Goal: Information Seeking & Learning: Learn about a topic

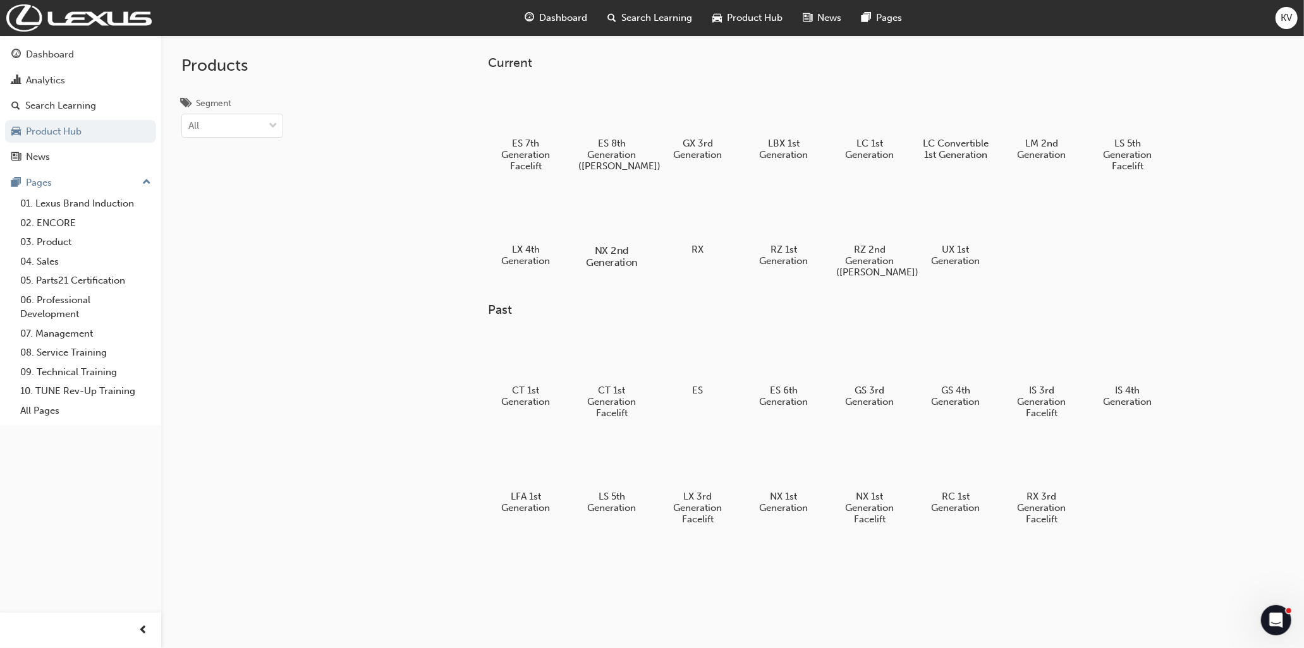
click at [635, 216] on div at bounding box center [611, 214] width 70 height 51
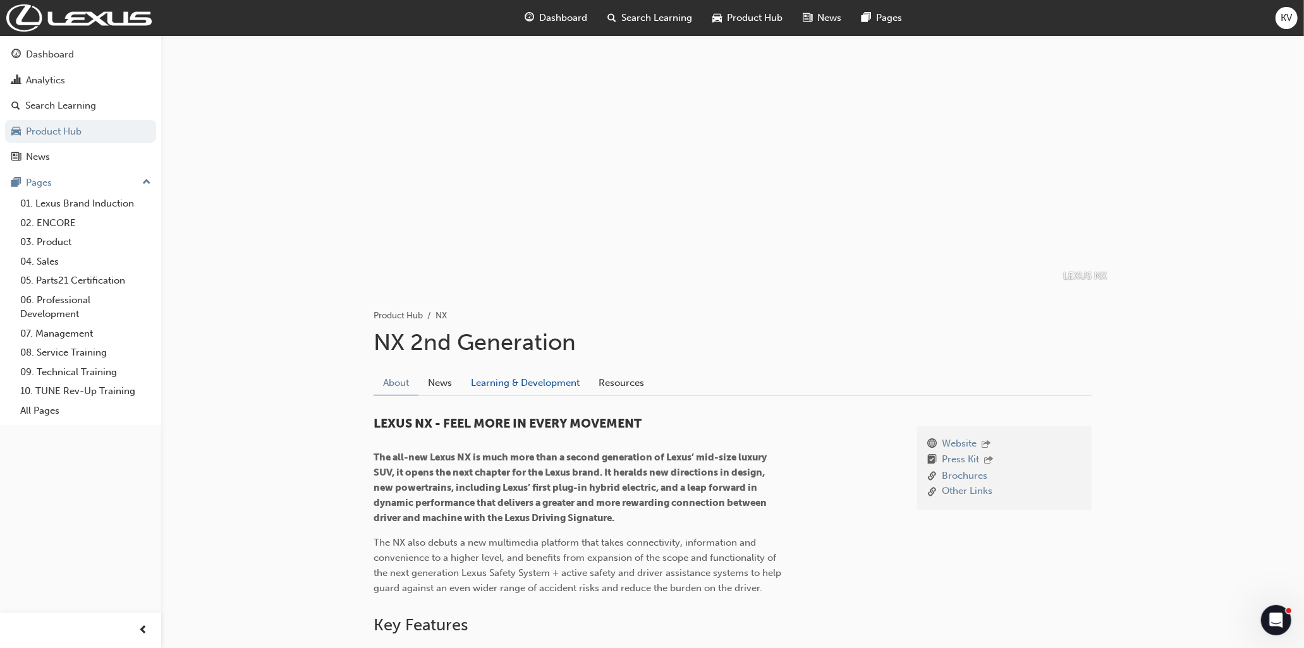
click at [529, 382] on link "Learning & Development" at bounding box center [525, 383] width 128 height 24
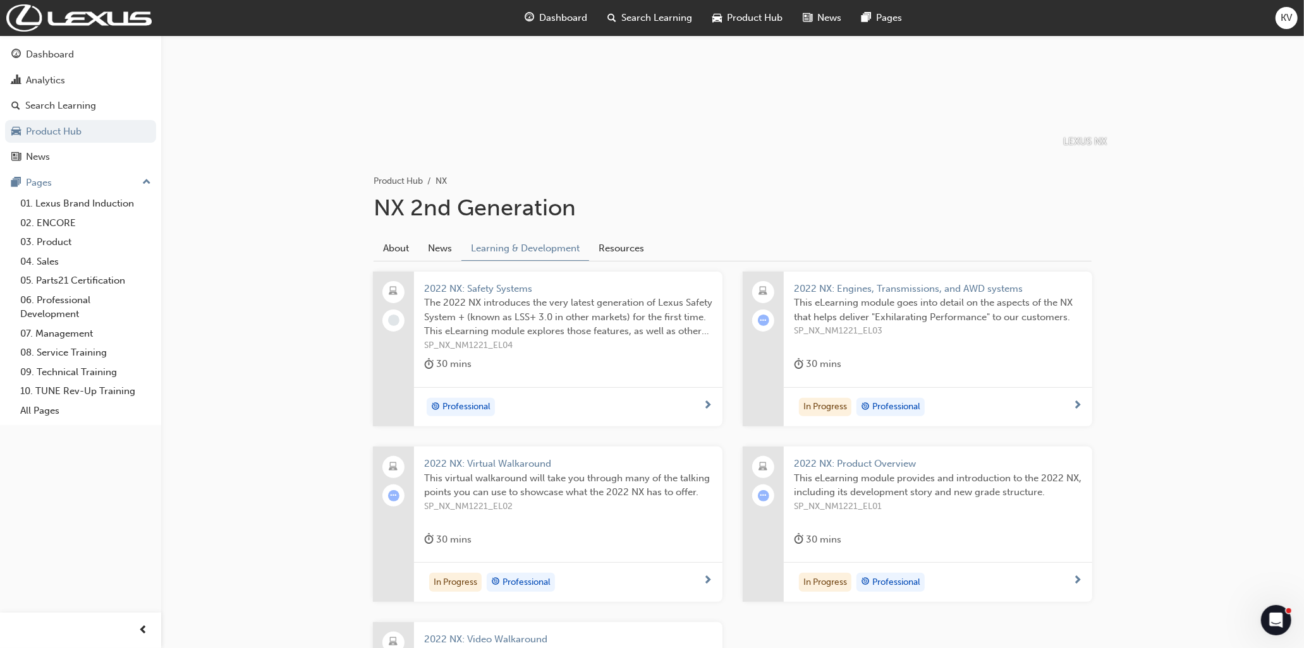
scroll to position [122, 0]
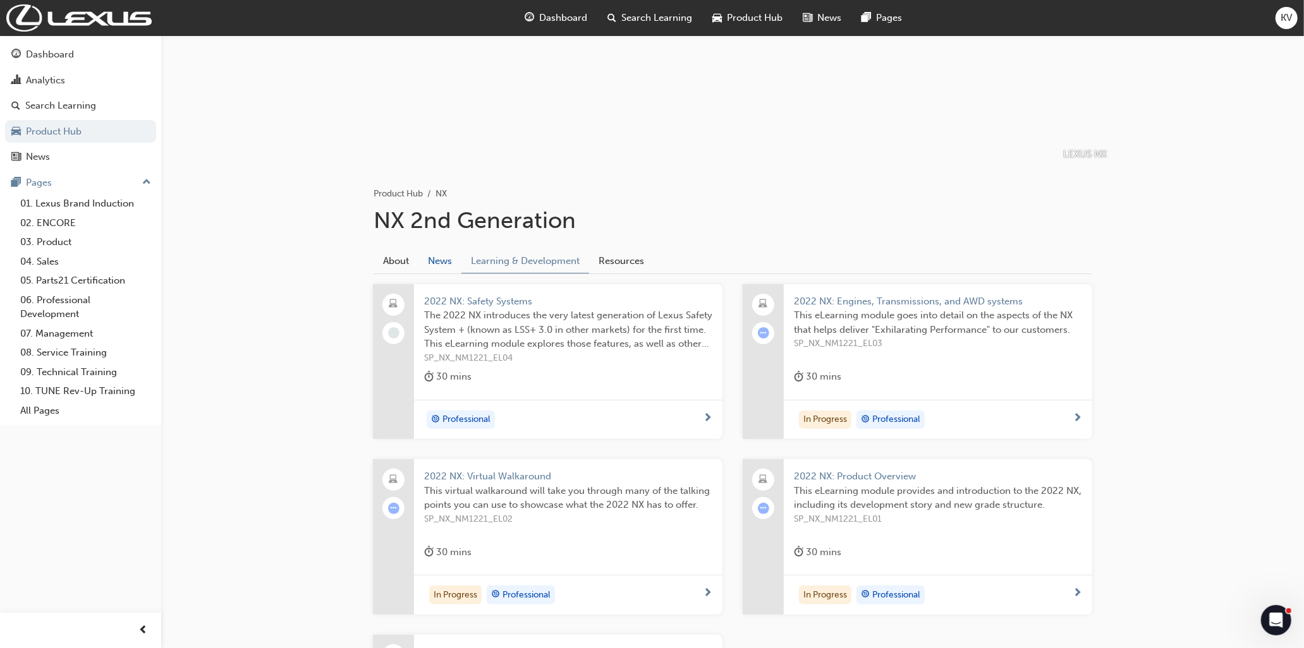
click at [446, 259] on link "News" at bounding box center [439, 261] width 43 height 24
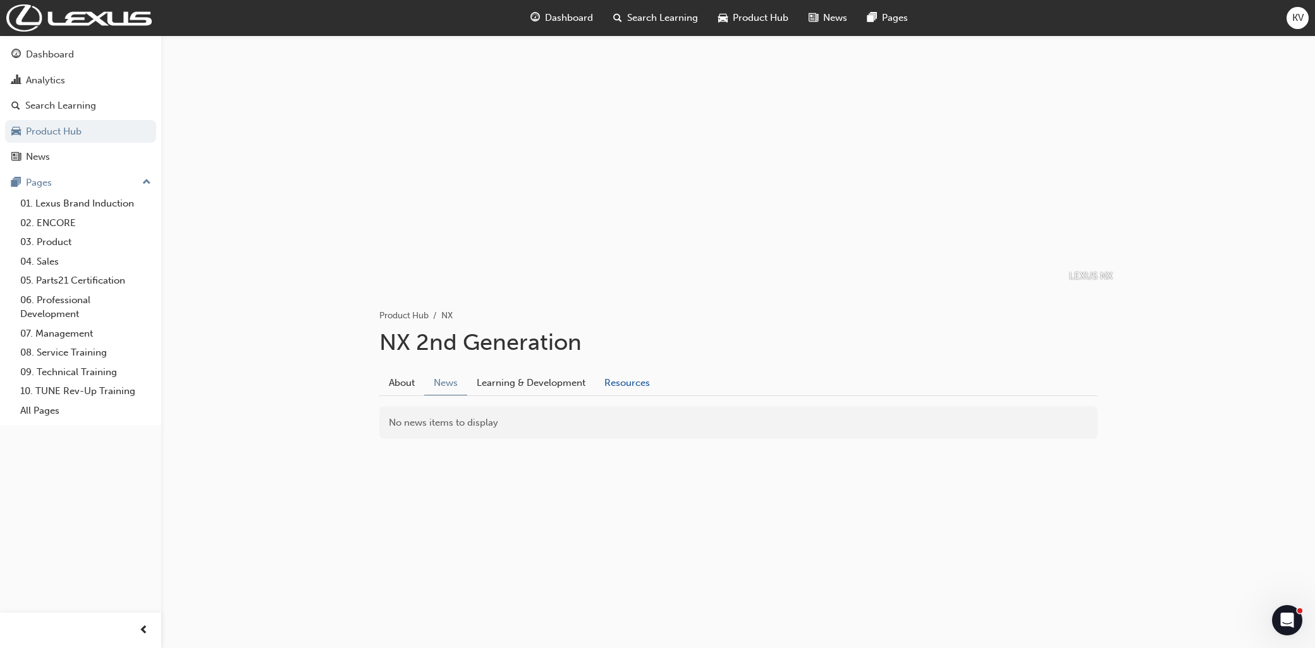
click at [627, 392] on link "Resources" at bounding box center [627, 383] width 64 height 24
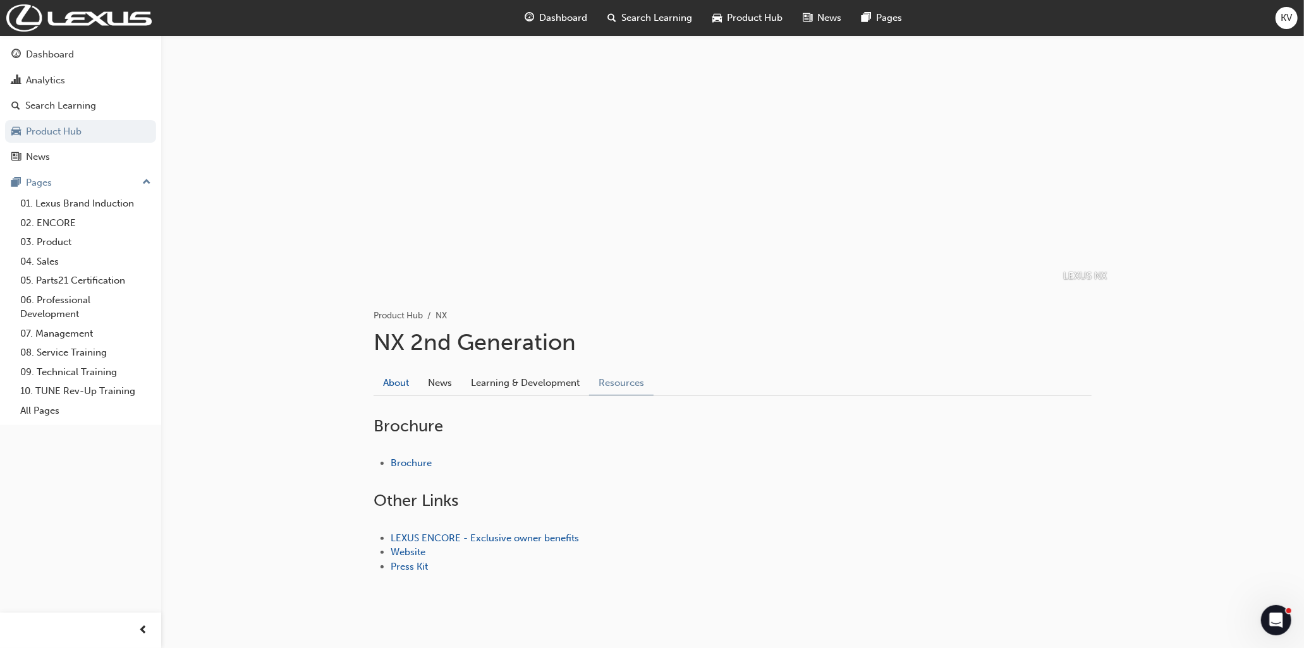
click at [392, 378] on link "About" at bounding box center [396, 383] width 45 height 24
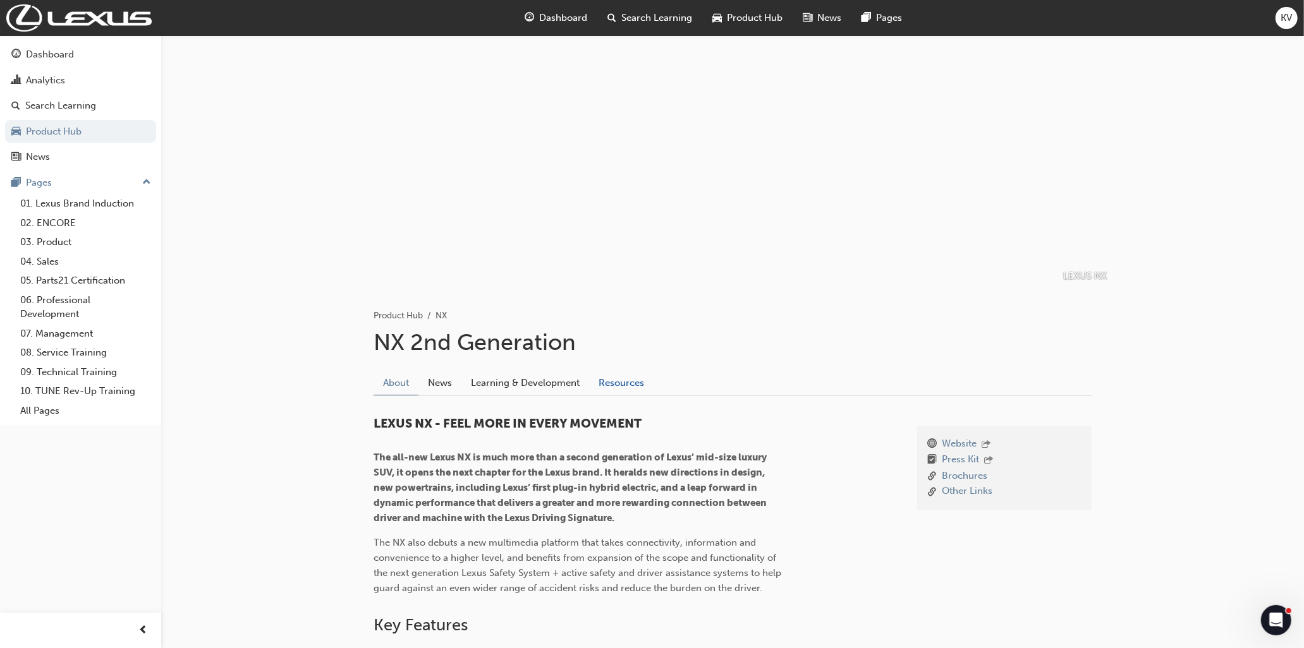
click at [621, 377] on link "Resources" at bounding box center [621, 383] width 64 height 24
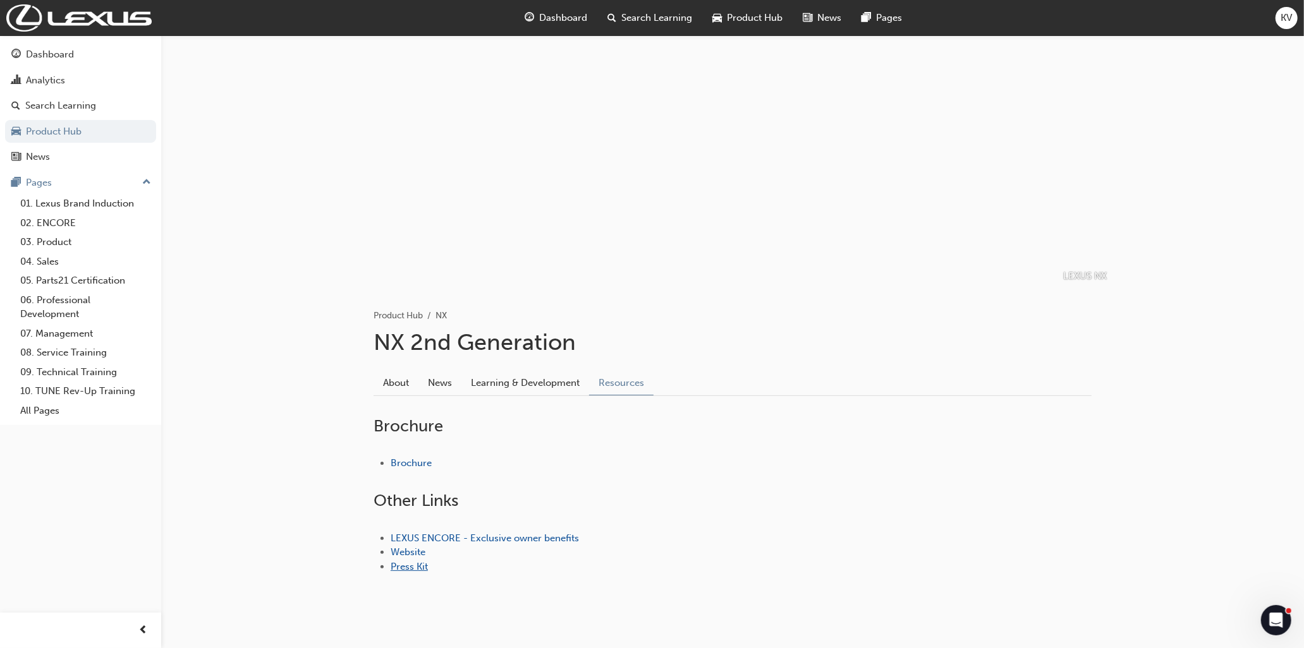
click at [410, 570] on link "Press Kit" at bounding box center [409, 566] width 37 height 11
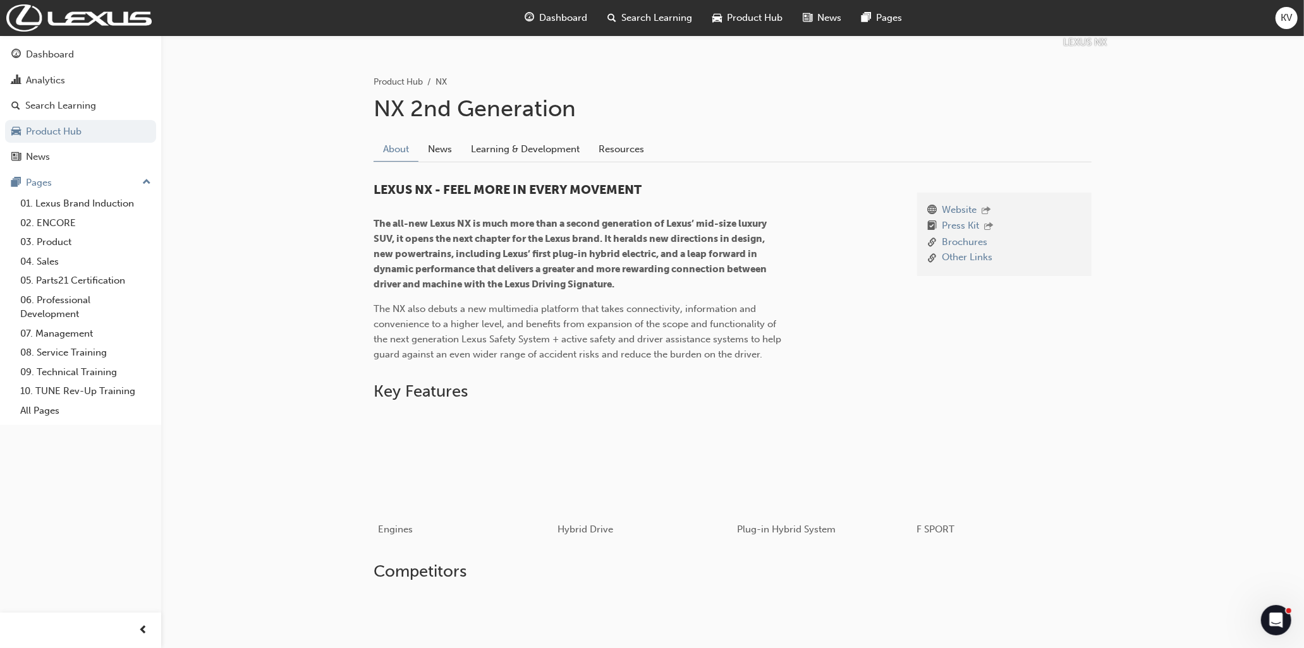
scroll to position [468, 0]
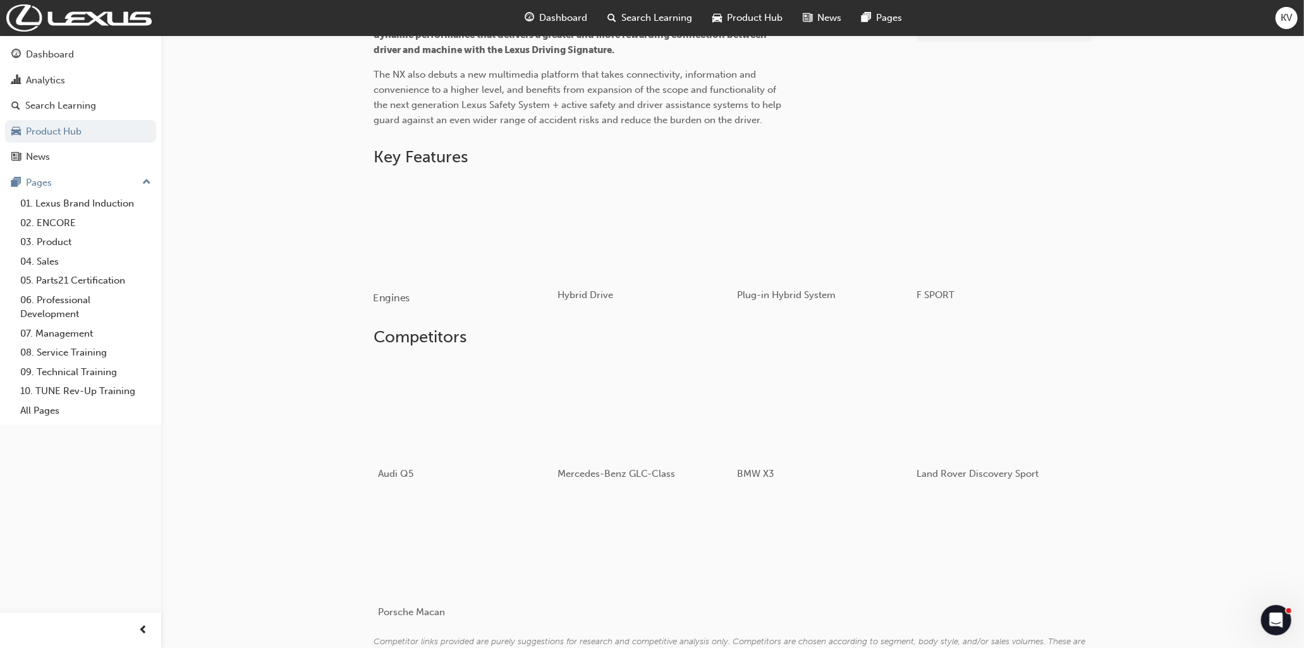
click at [428, 243] on div "button" at bounding box center [463, 228] width 180 height 101
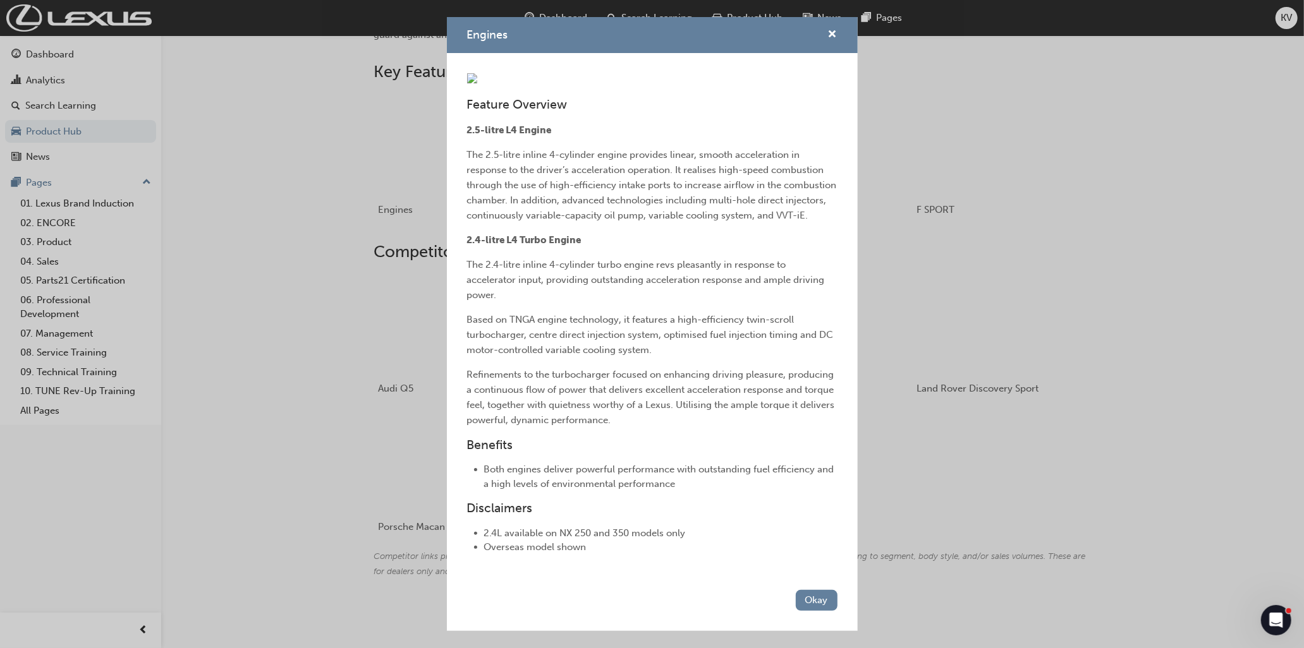
scroll to position [0, 0]
click at [828, 30] on span "cross-icon" at bounding box center [832, 35] width 9 height 11
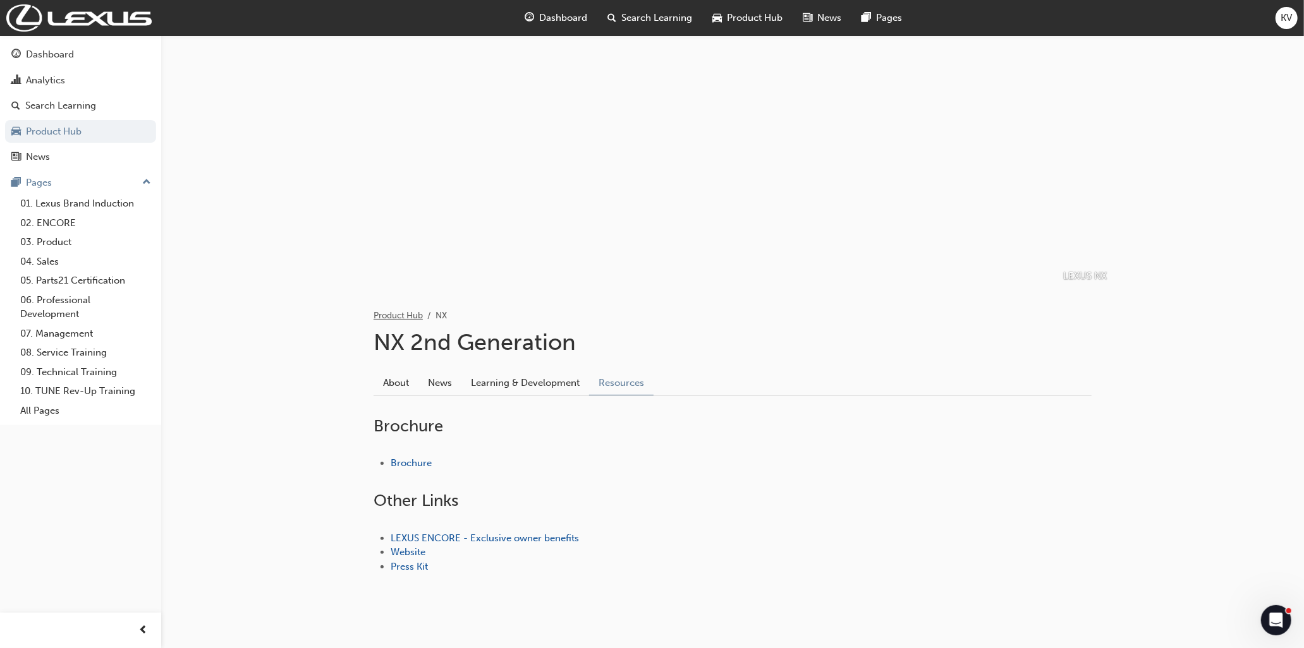
click at [397, 312] on link "Product Hub" at bounding box center [398, 315] width 49 height 11
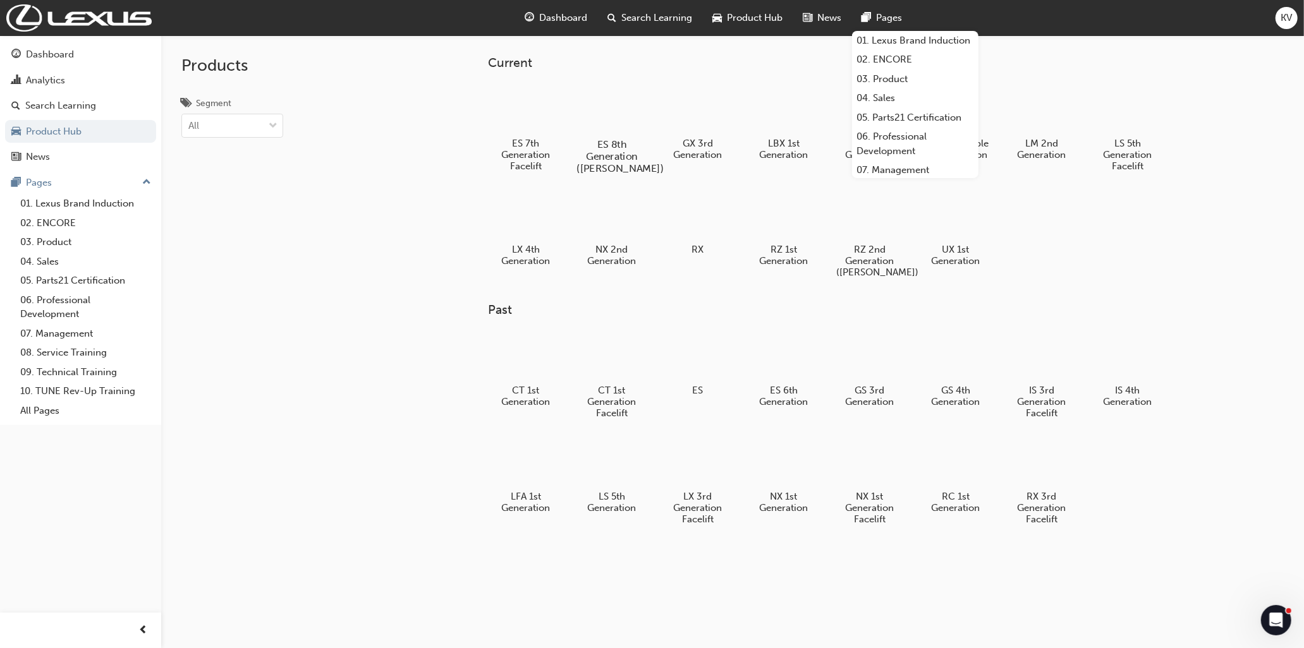
click at [615, 97] on div at bounding box center [611, 108] width 70 height 51
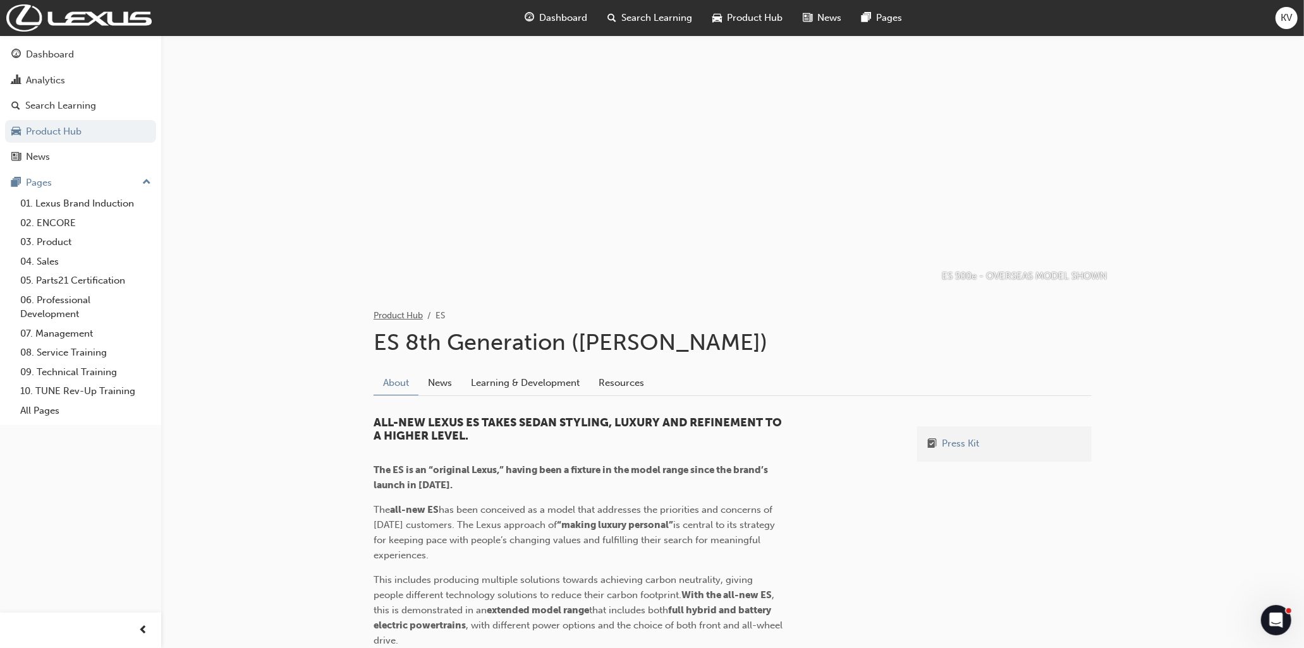
click at [401, 316] on link "Product Hub" at bounding box center [398, 315] width 49 height 11
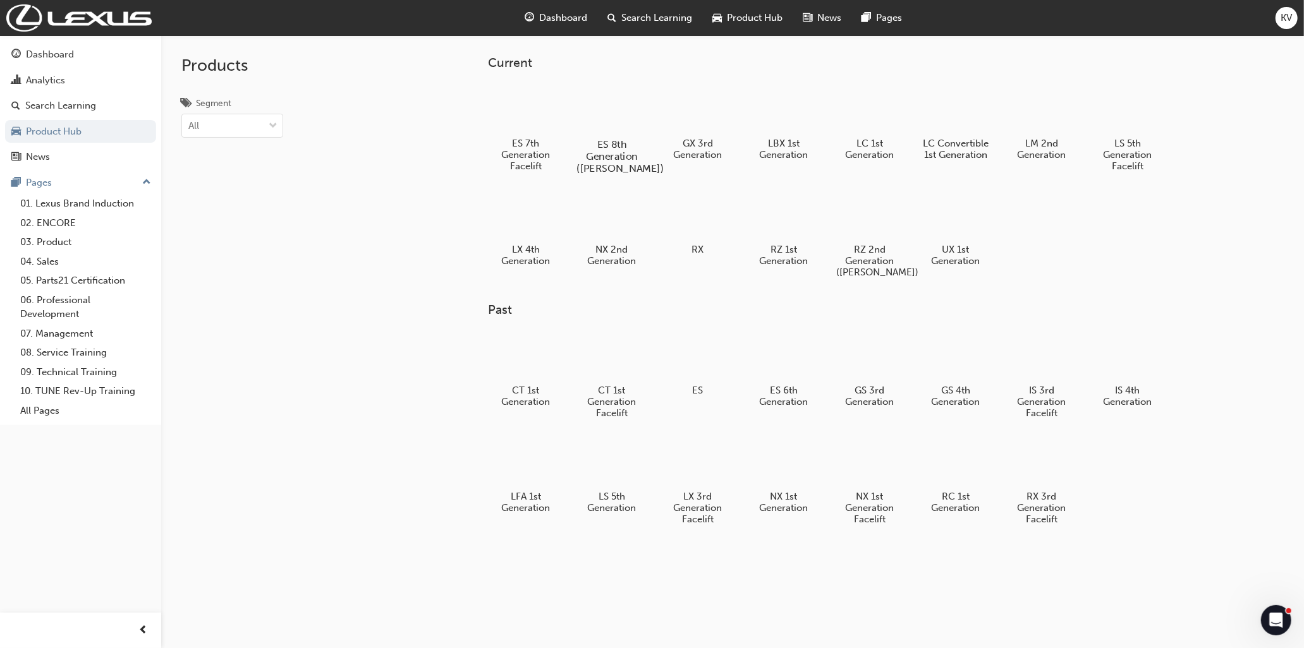
click at [604, 106] on div at bounding box center [611, 108] width 70 height 51
click at [866, 219] on div at bounding box center [869, 214] width 70 height 51
click at [889, 198] on div at bounding box center [869, 214] width 70 height 51
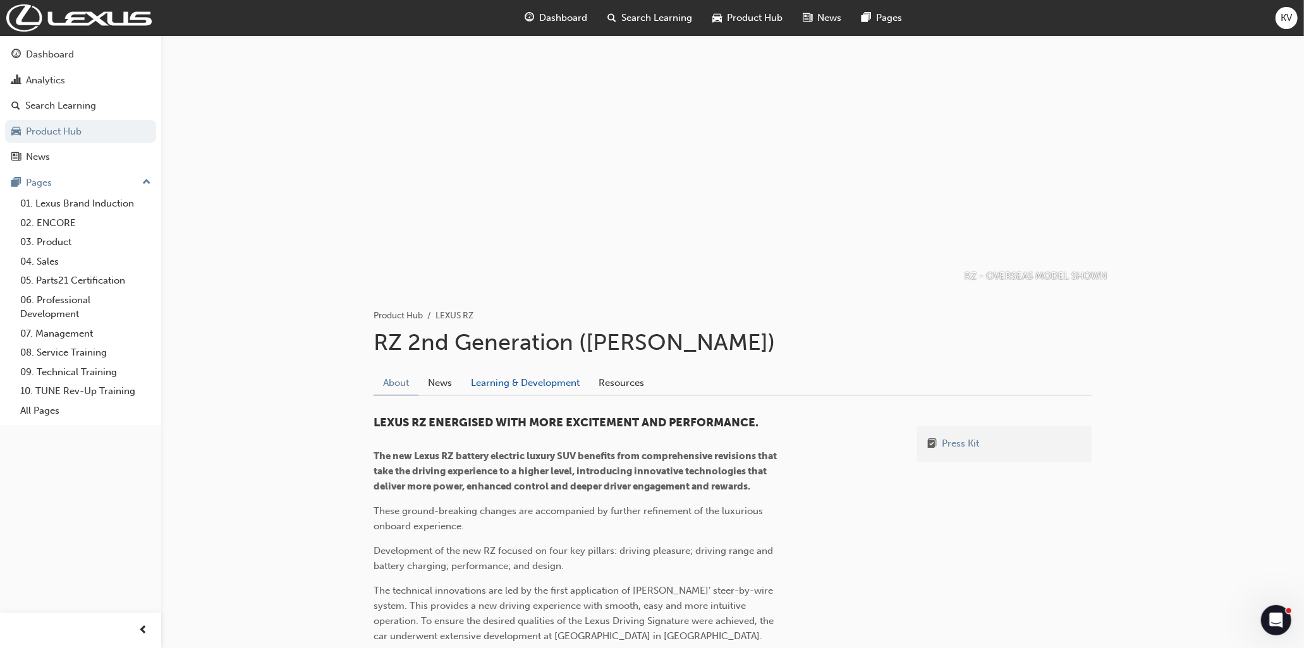
click at [510, 382] on link "Learning & Development" at bounding box center [525, 383] width 128 height 24
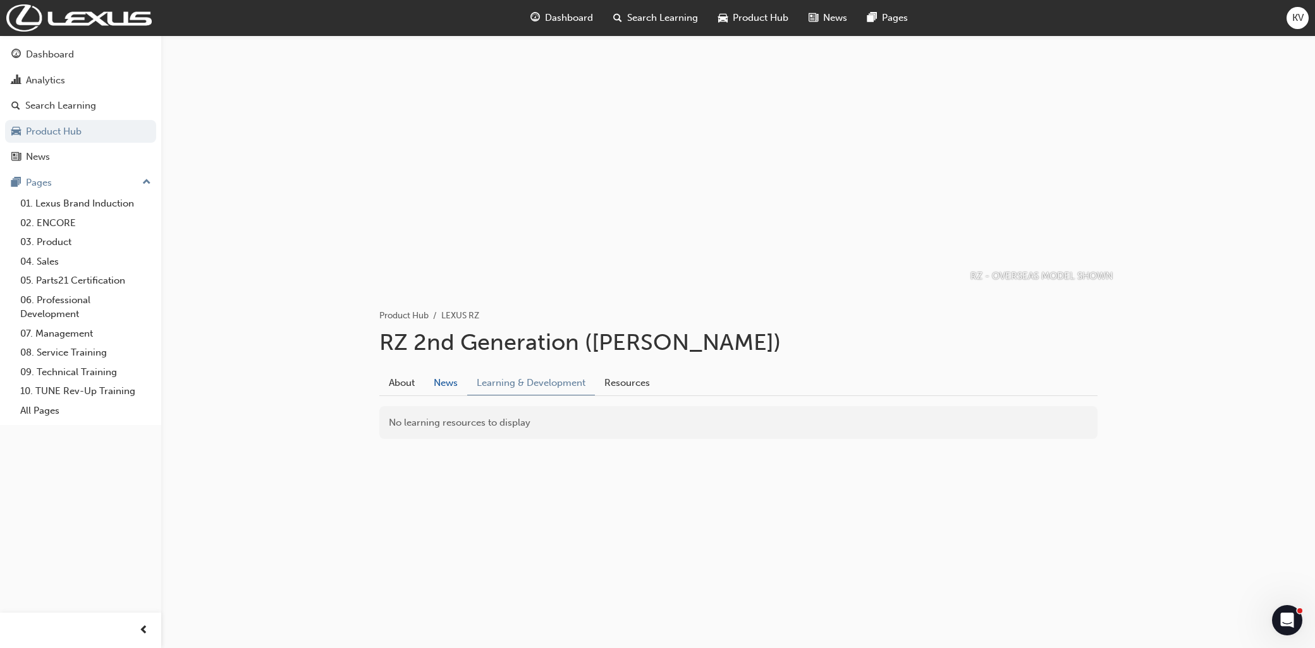
click at [458, 386] on link "News" at bounding box center [445, 383] width 43 height 24
click at [406, 384] on link "About" at bounding box center [401, 383] width 45 height 24
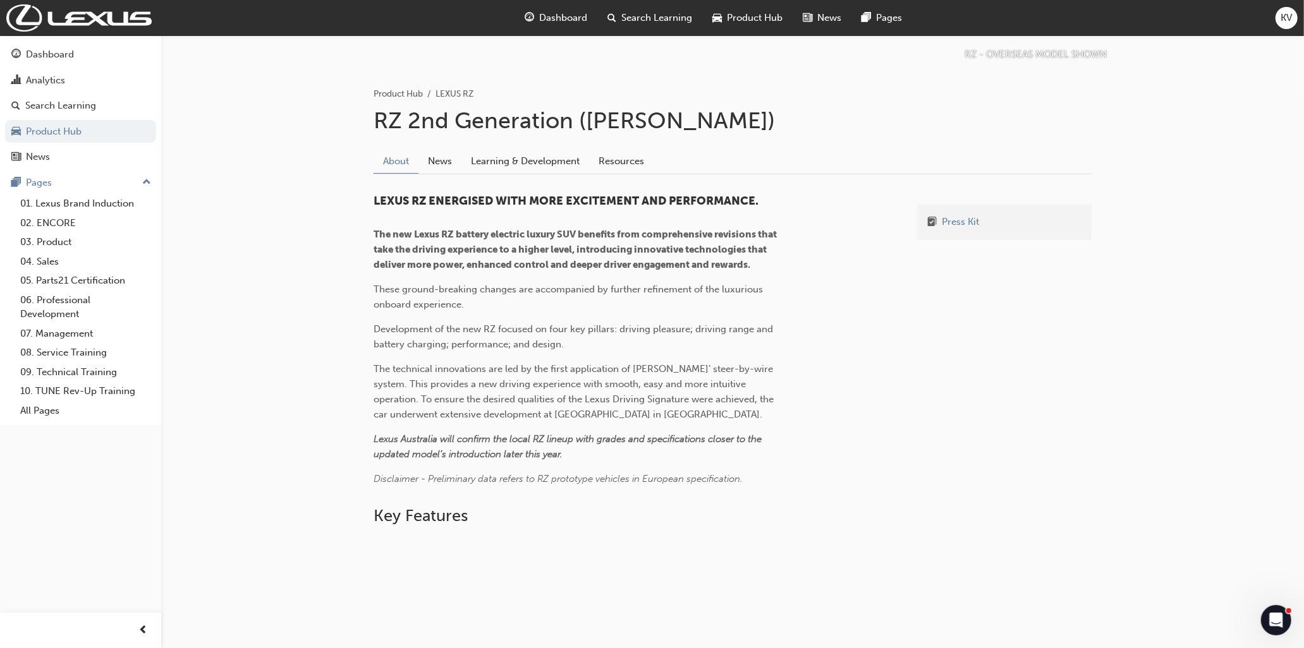
scroll to position [199, 0]
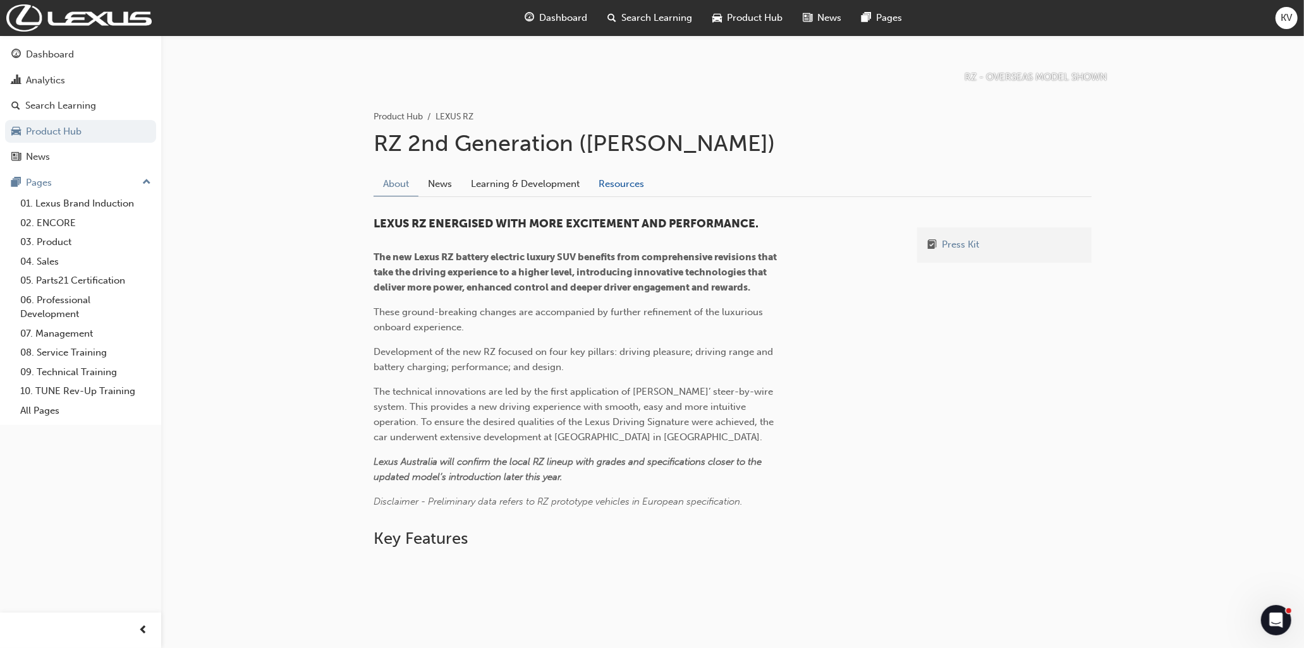
click at [597, 191] on link "Resources" at bounding box center [621, 184] width 64 height 24
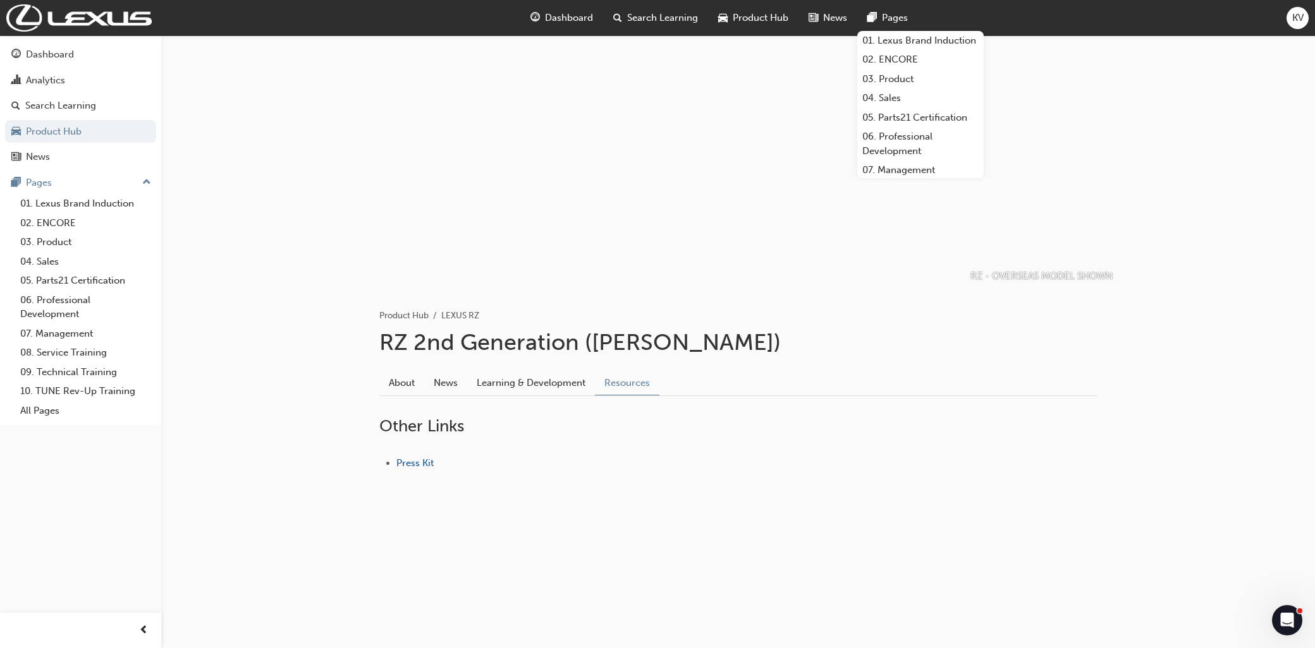
click at [781, 20] on span "Product Hub" at bounding box center [760, 18] width 56 height 15
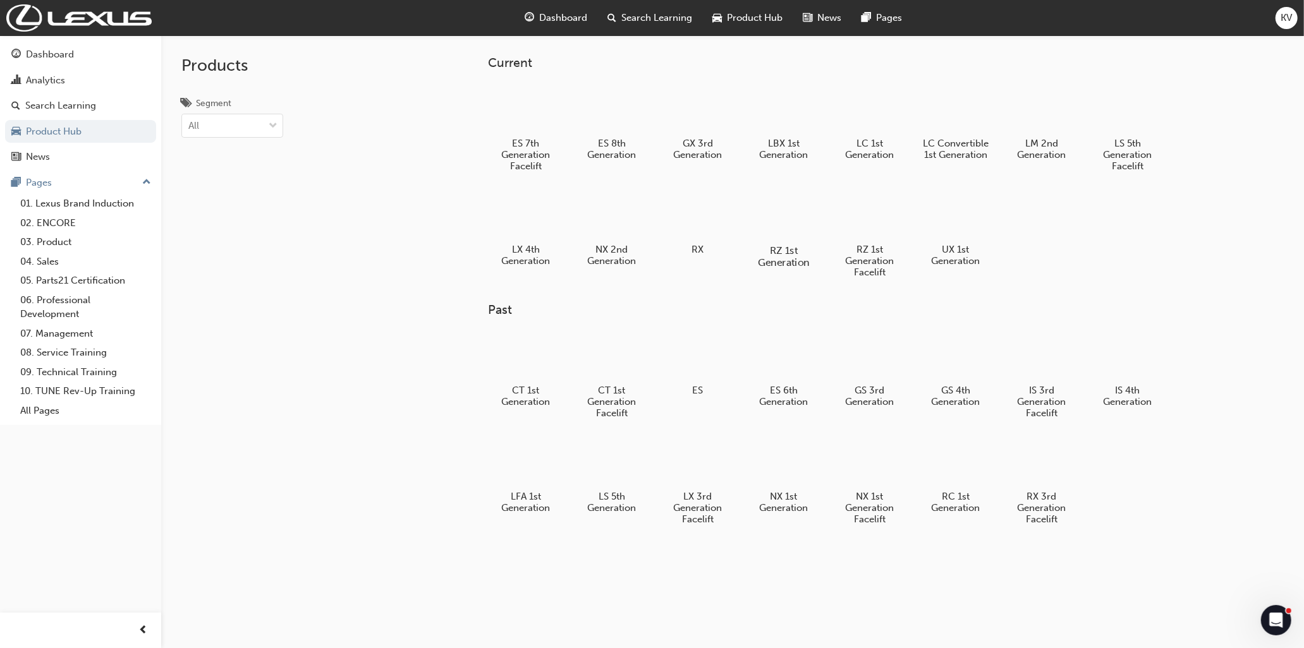
click at [777, 228] on div at bounding box center [783, 214] width 70 height 51
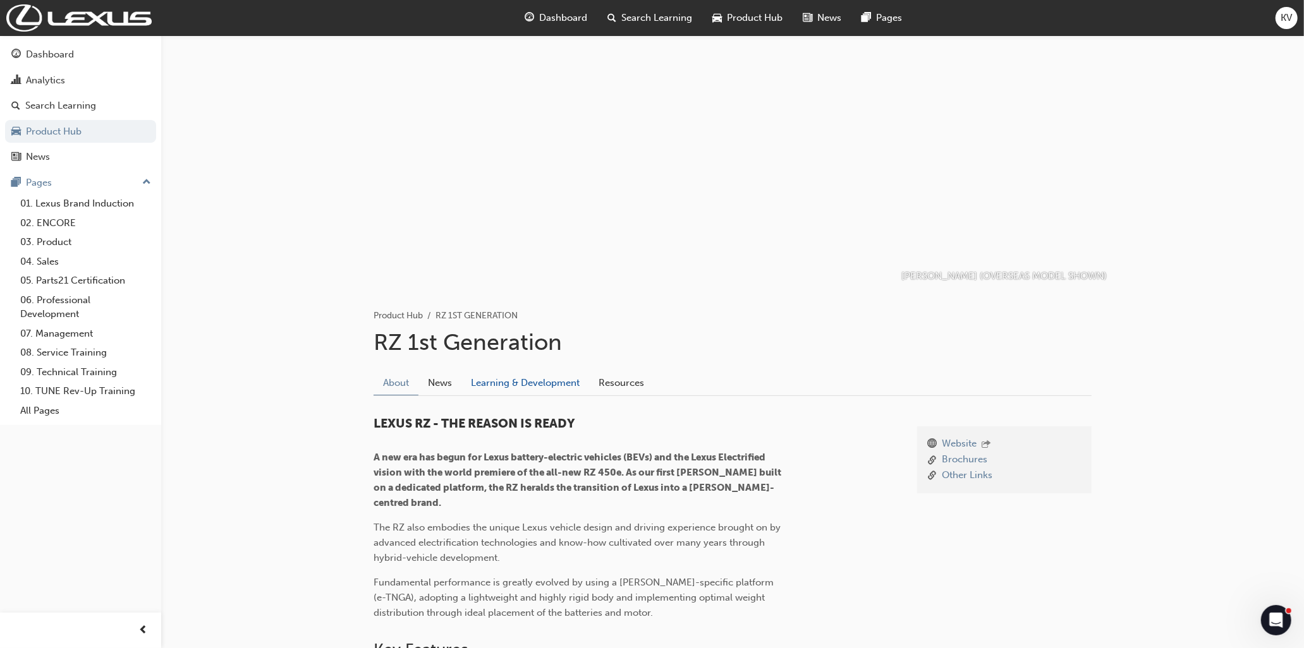
click at [533, 386] on link "Learning & Development" at bounding box center [525, 383] width 128 height 24
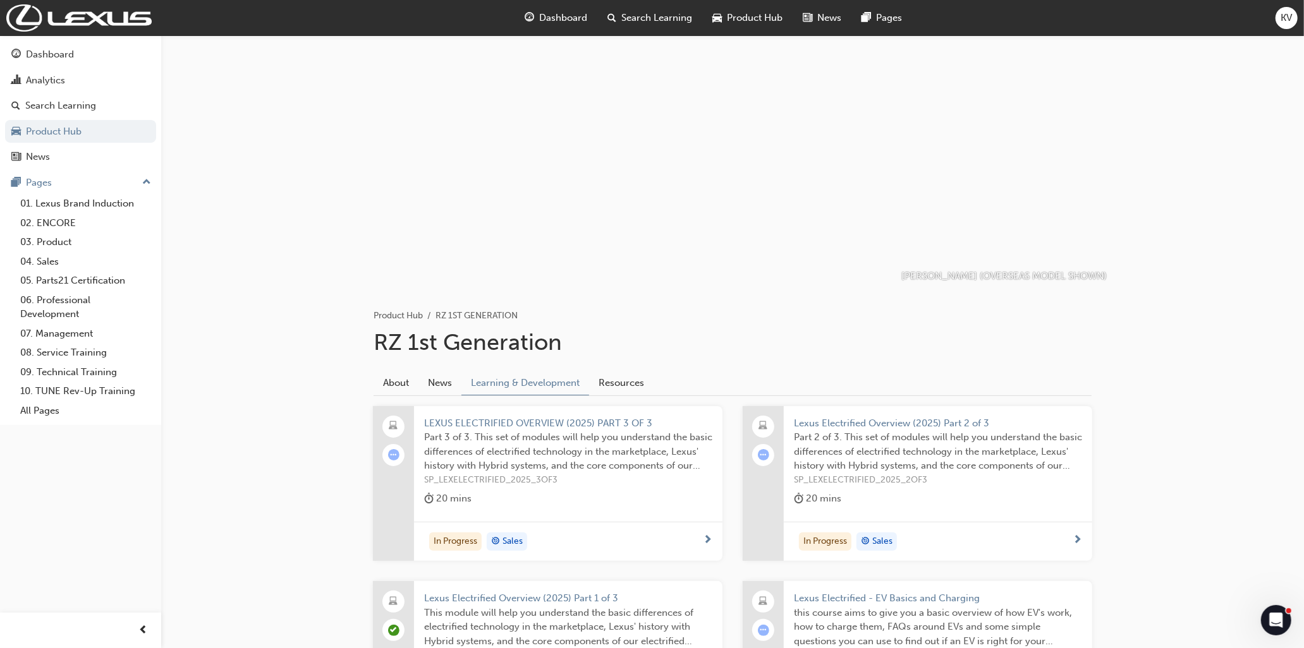
scroll to position [702, 0]
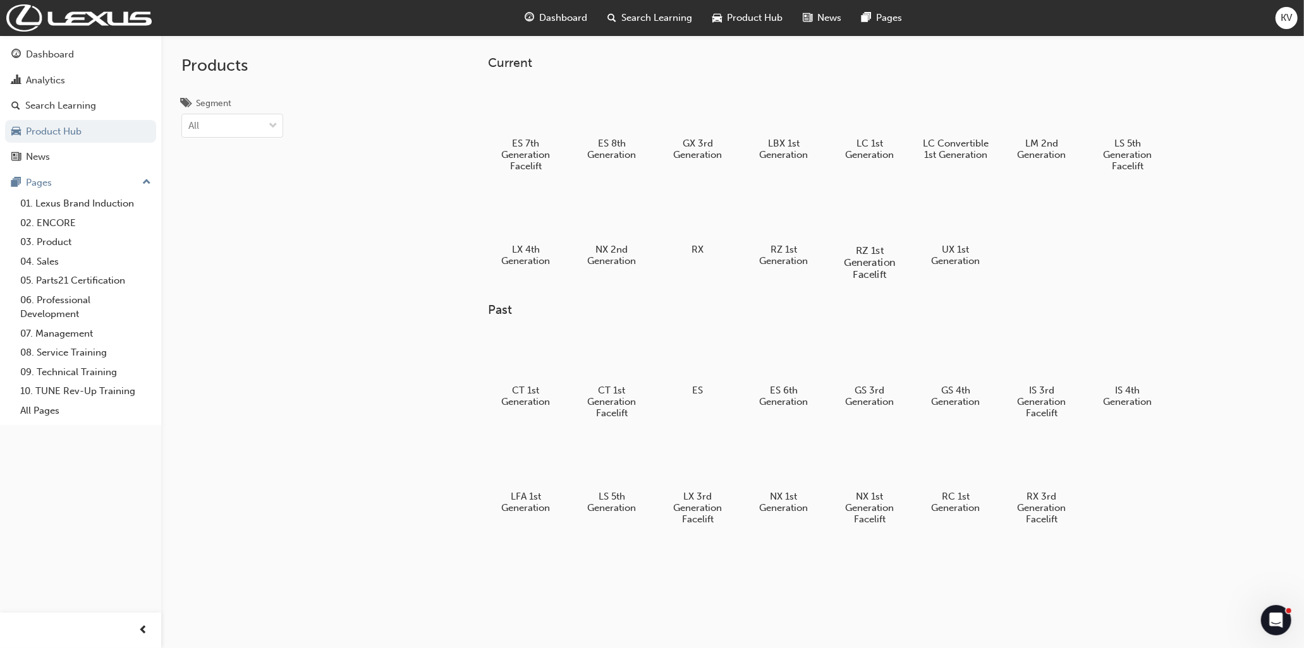
click at [894, 212] on div at bounding box center [869, 214] width 70 height 51
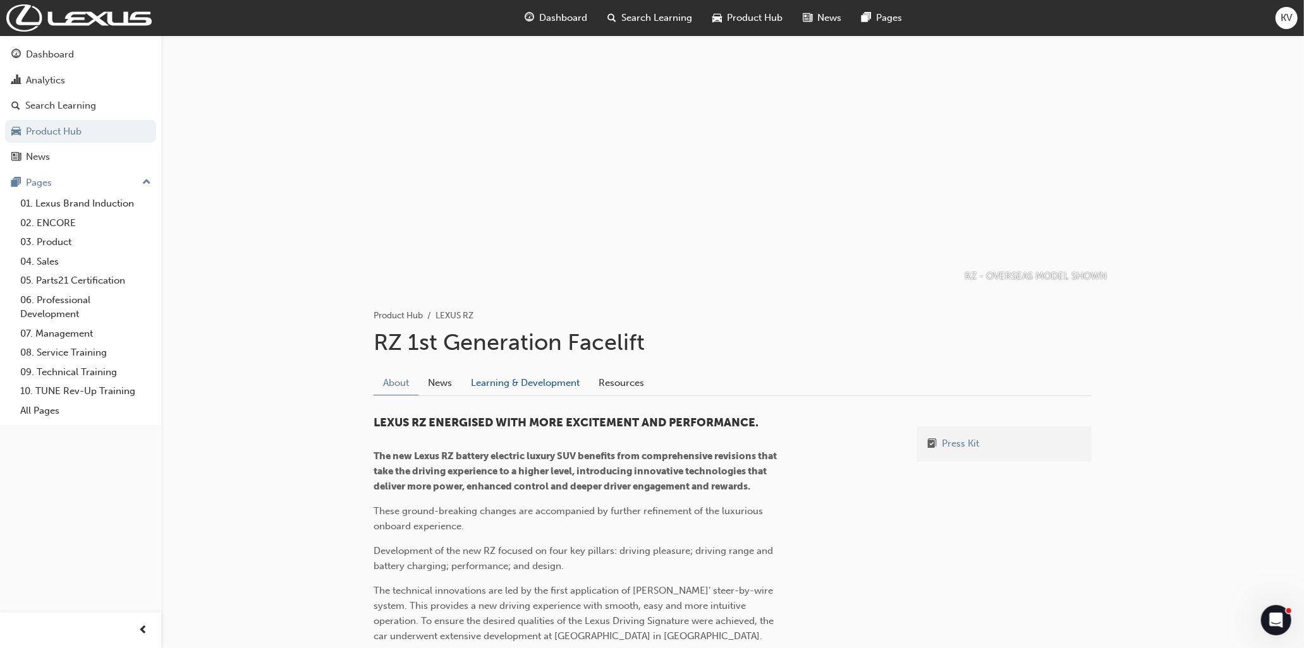
click at [541, 386] on link "Learning & Development" at bounding box center [525, 383] width 128 height 24
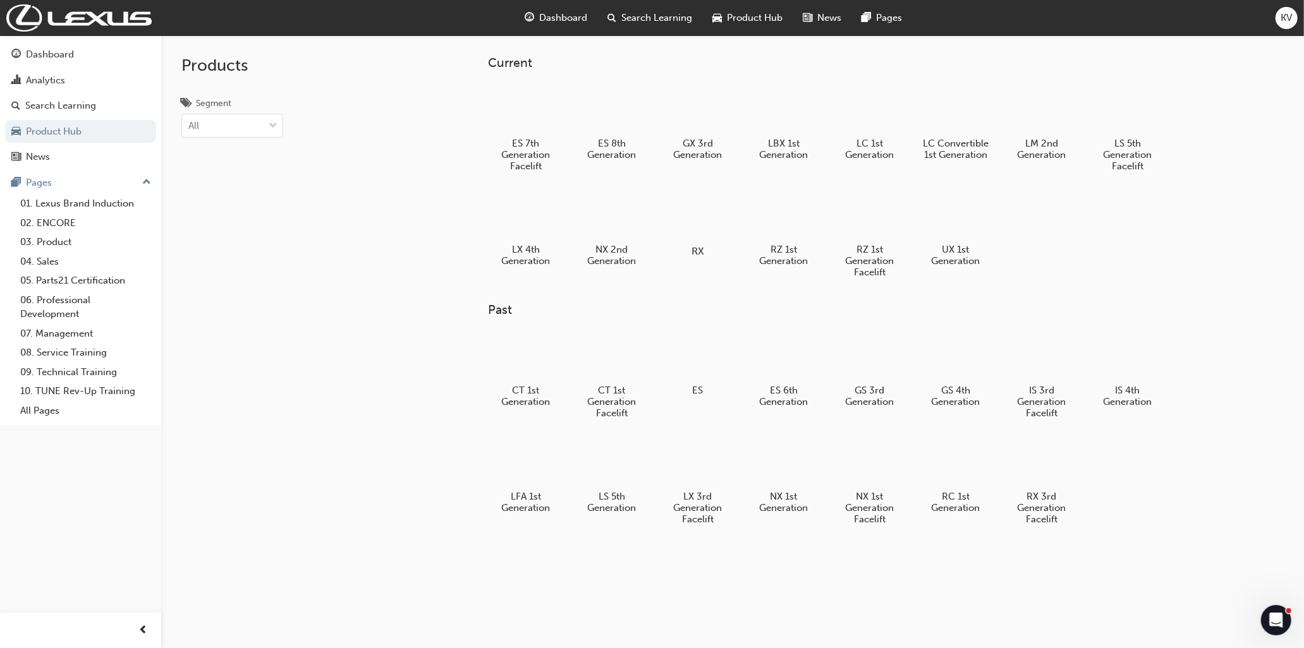
click at [694, 213] on div at bounding box center [697, 215] width 70 height 51
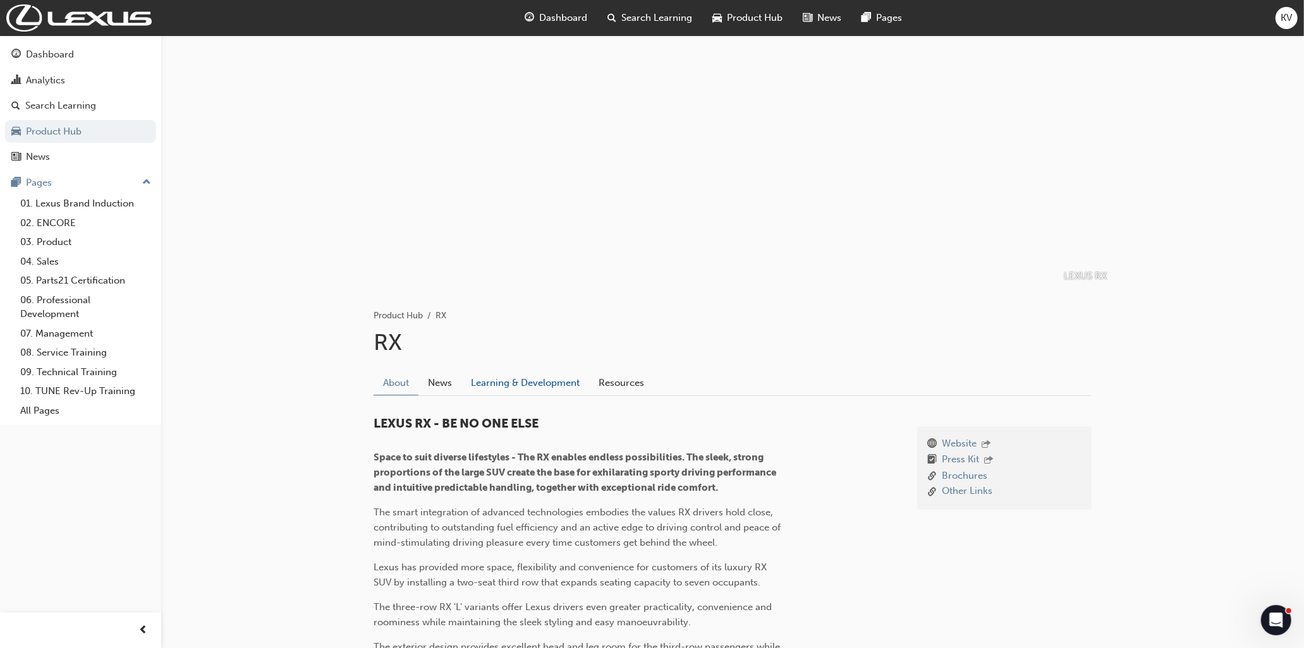
click at [497, 373] on link "Learning & Development" at bounding box center [525, 383] width 128 height 24
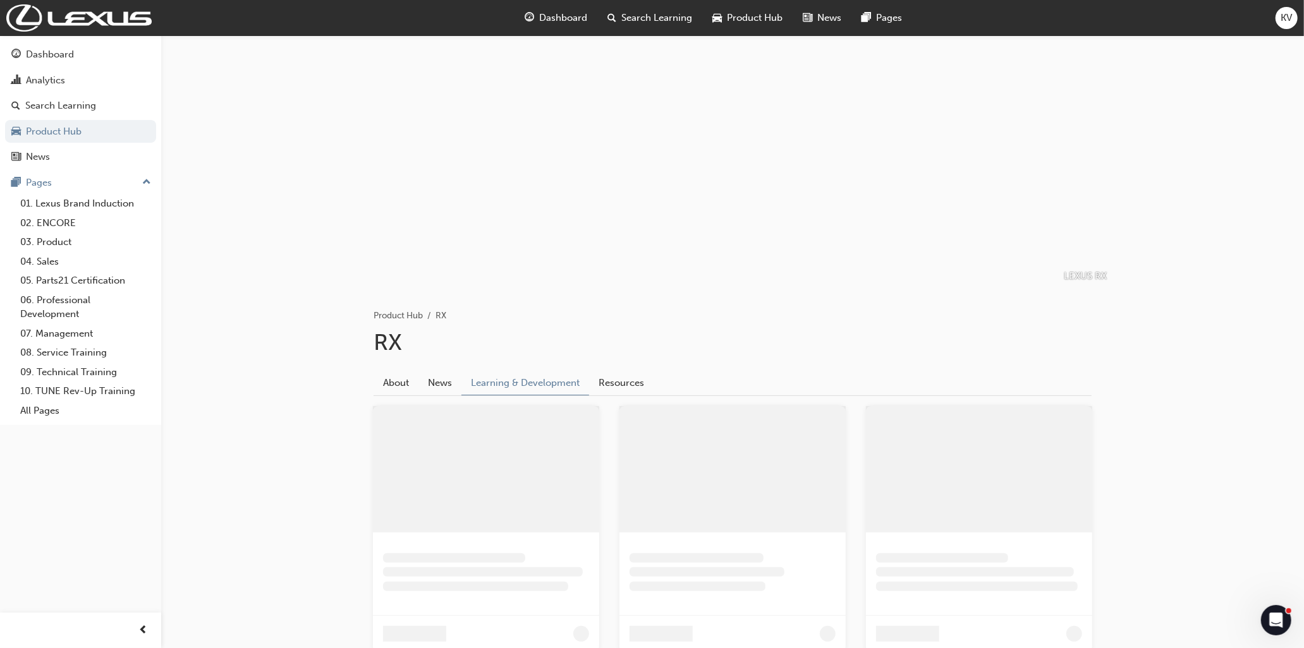
scroll to position [180, 0]
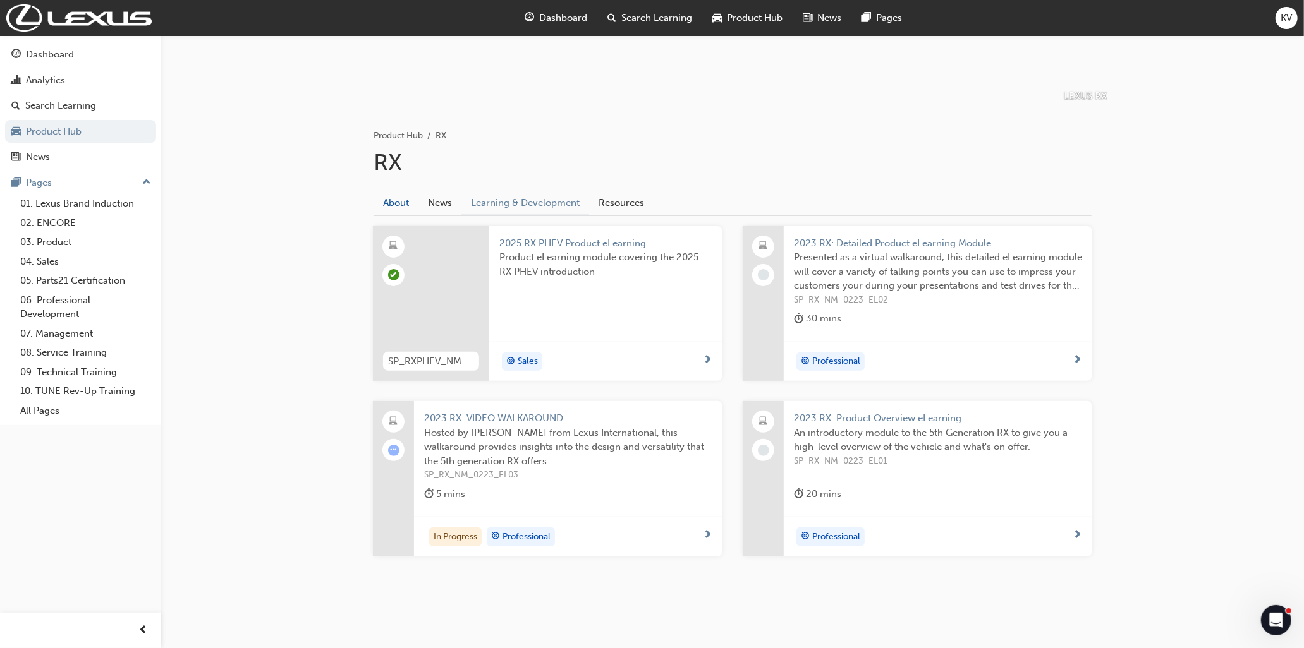
click at [400, 207] on link "About" at bounding box center [396, 203] width 45 height 24
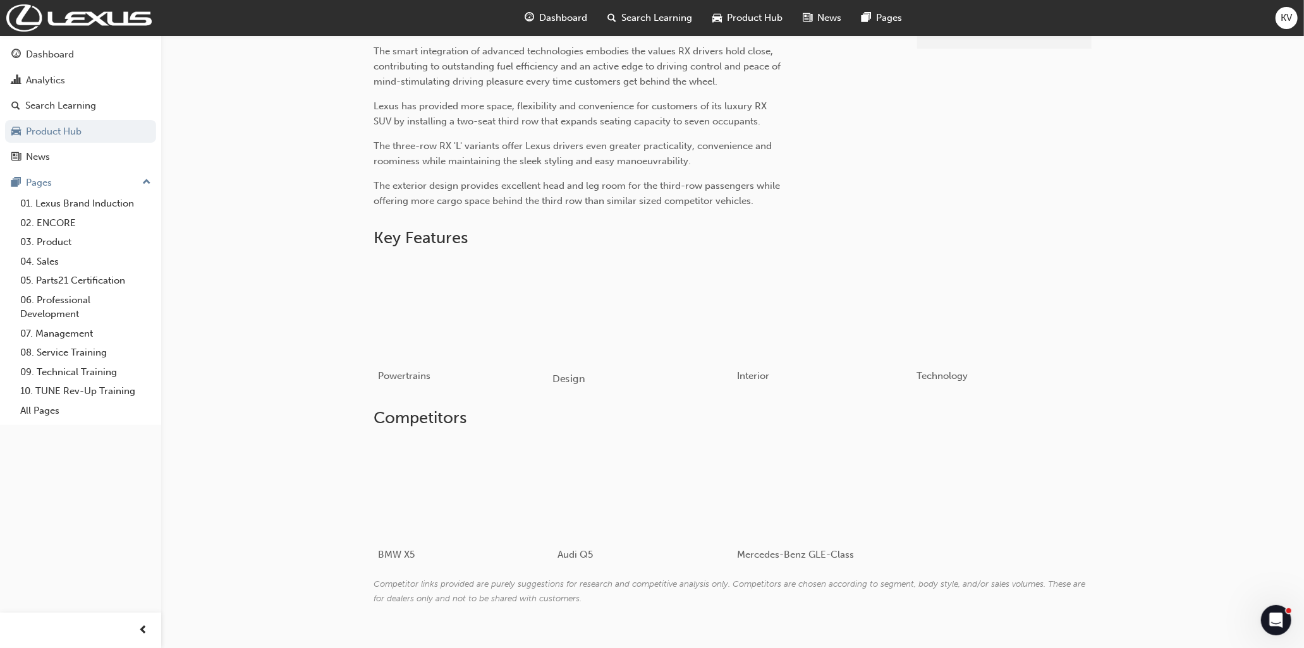
scroll to position [489, 0]
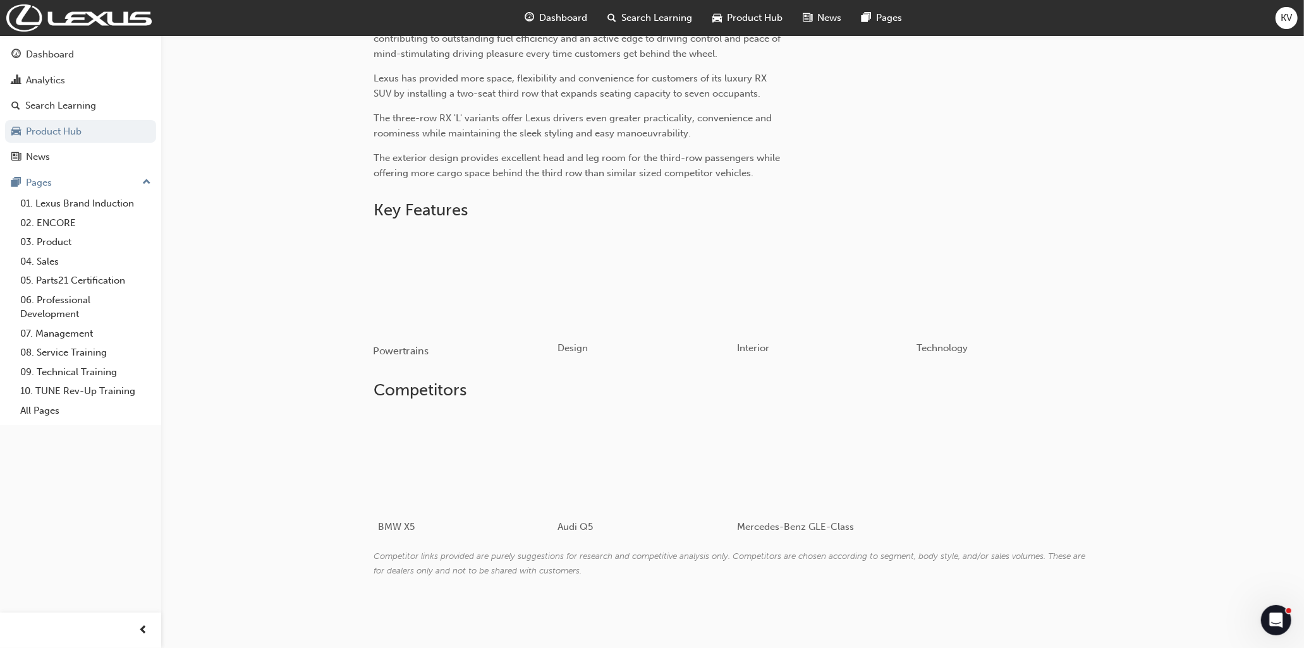
click at [465, 253] on div "button" at bounding box center [463, 281] width 180 height 101
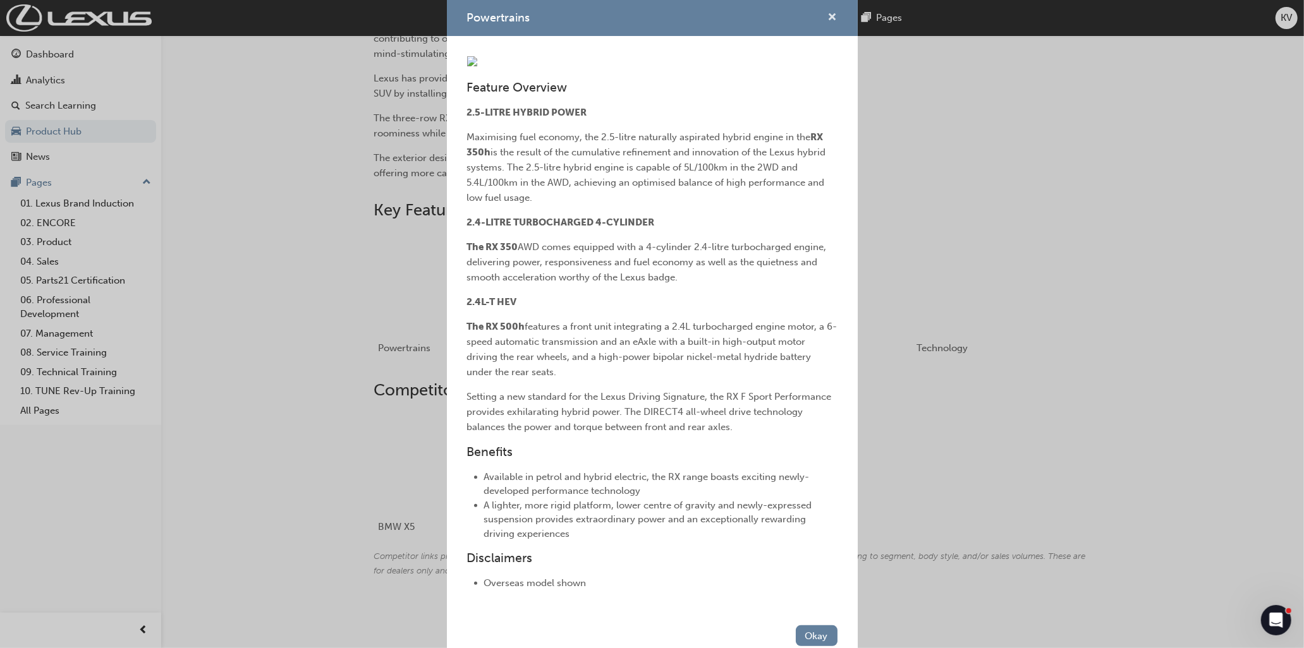
click at [828, 17] on span "cross-icon" at bounding box center [832, 18] width 9 height 11
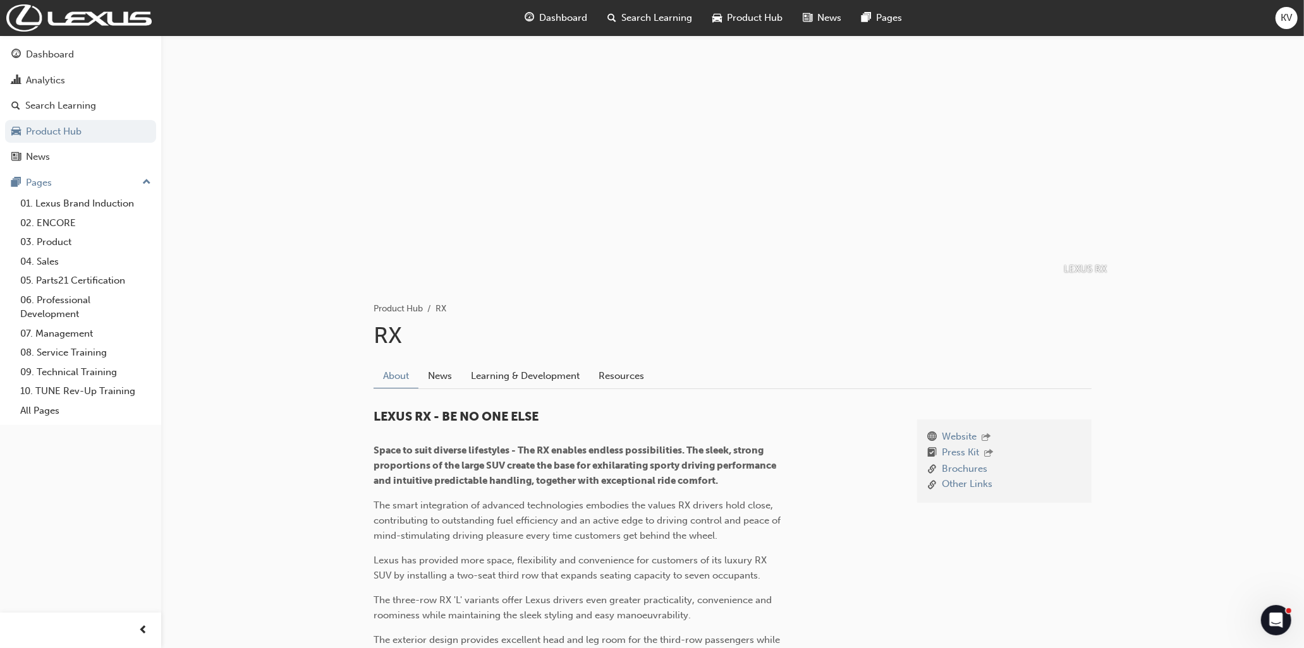
scroll to position [0, 0]
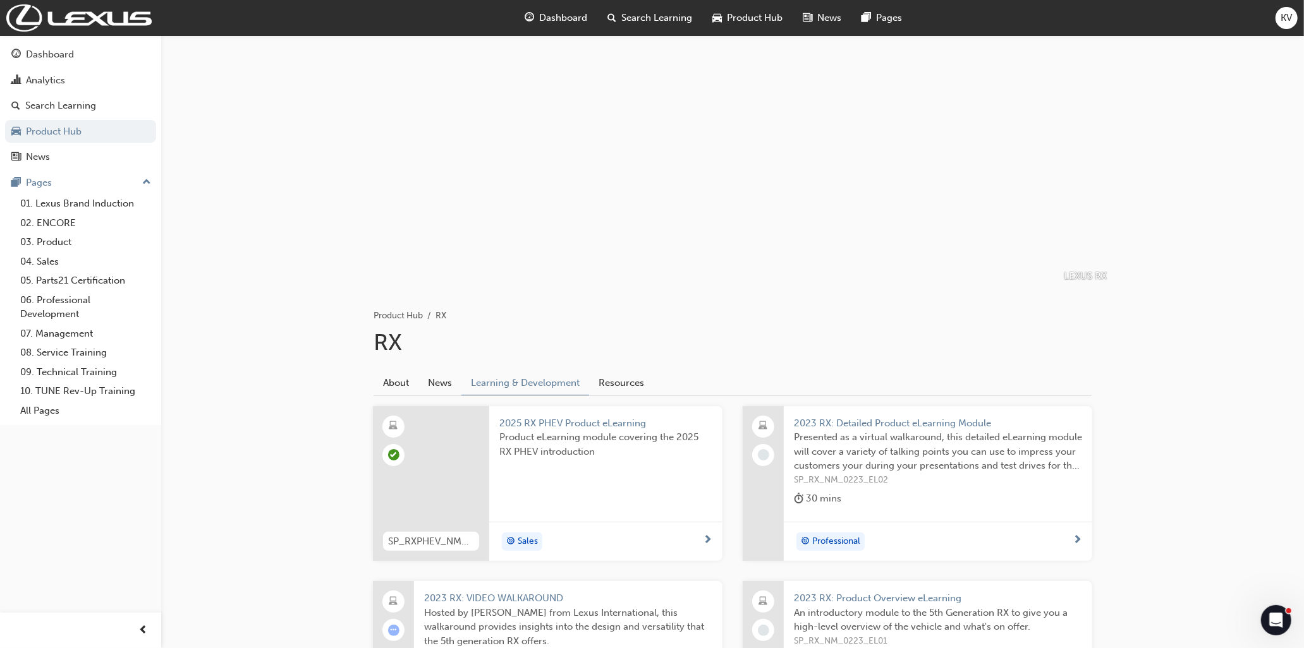
click at [736, 20] on span "Product Hub" at bounding box center [755, 18] width 56 height 15
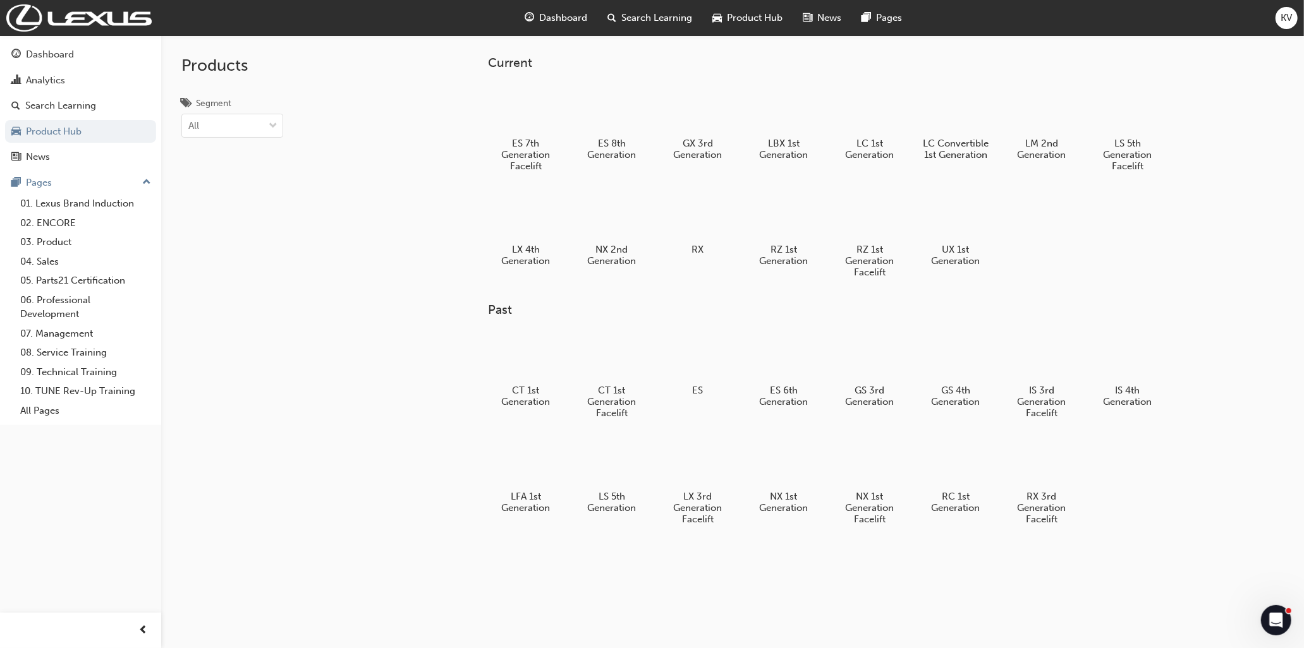
click at [1057, 201] on div "ES 7th Generation Facelift ES 8th Generation GX 3rd Generation LBX 1st Generati…" at bounding box center [847, 186] width 718 height 212
click at [772, 123] on div at bounding box center [783, 108] width 70 height 50
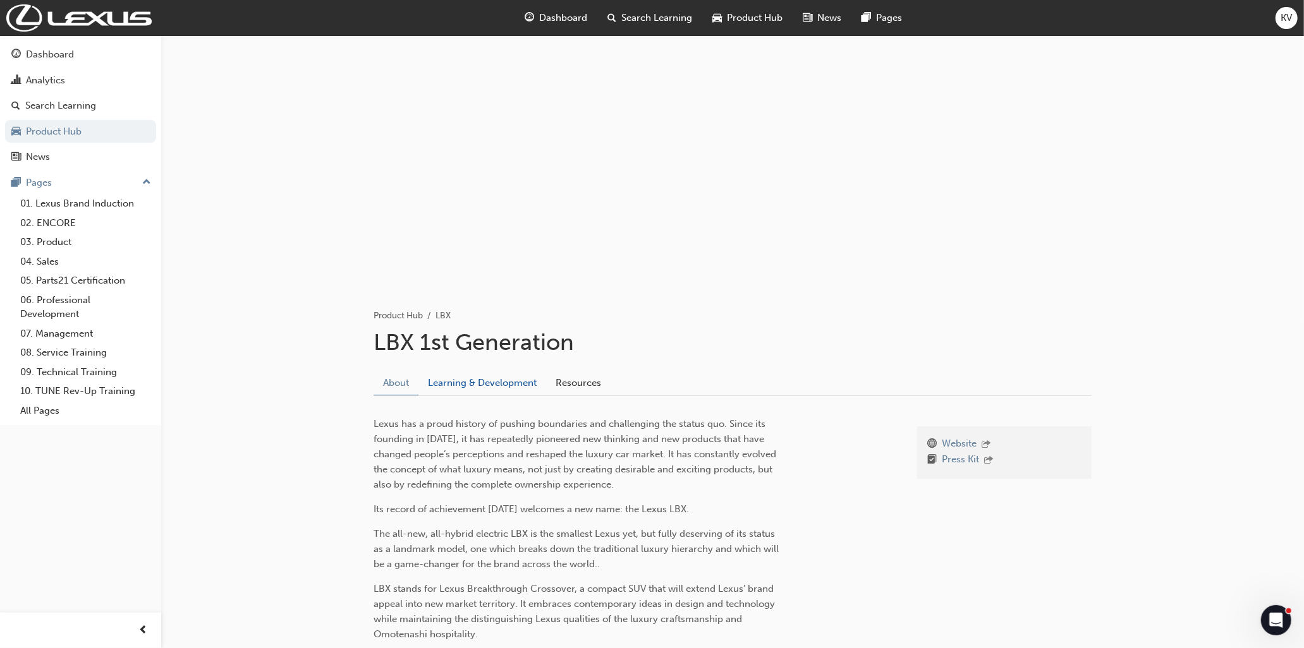
click at [498, 387] on link "Learning & Development" at bounding box center [482, 383] width 128 height 24
